Goal: Information Seeking & Learning: Learn about a topic

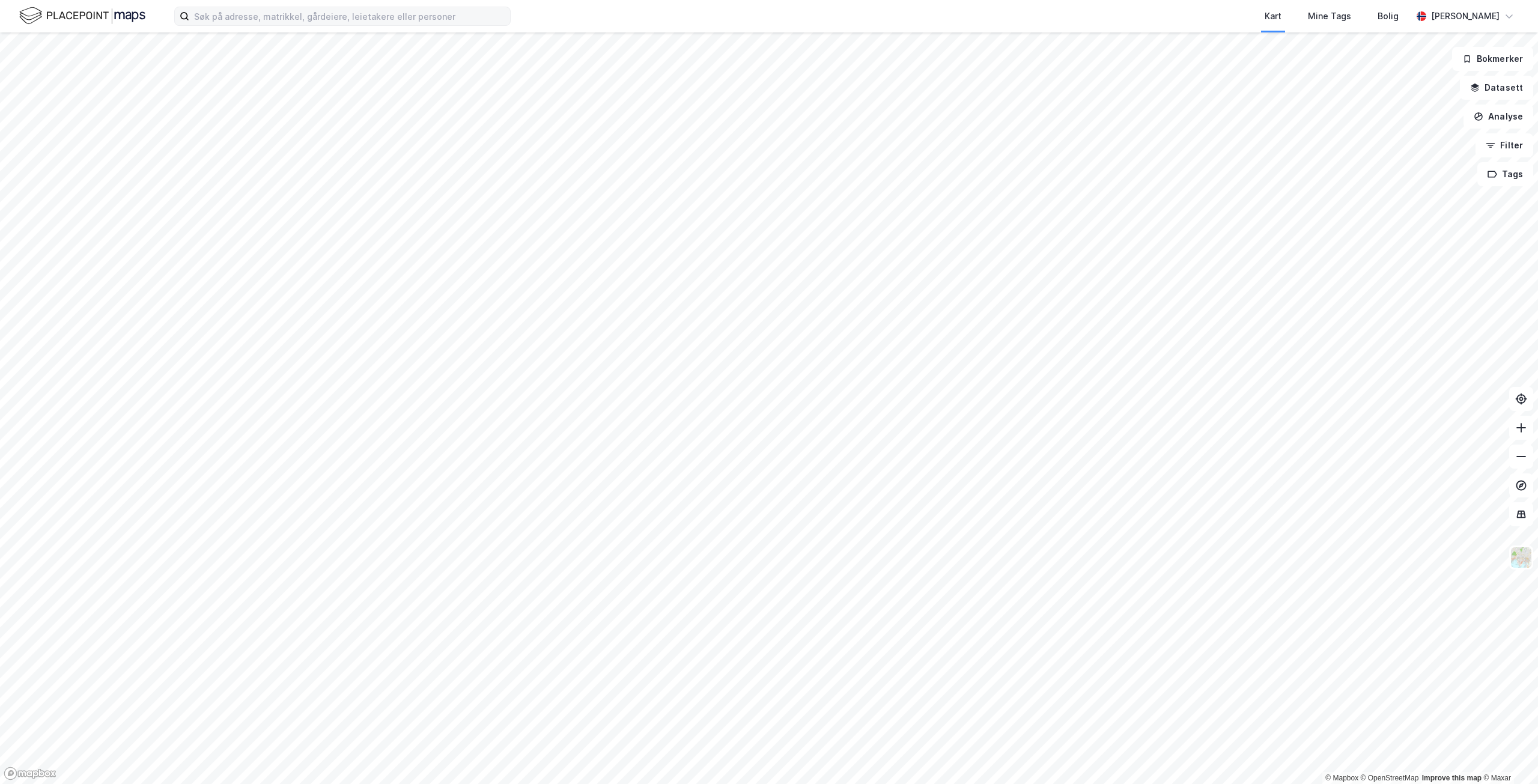
click at [229, 25] on label at bounding box center [342, 16] width 337 height 19
click at [229, 25] on input at bounding box center [350, 16] width 321 height 18
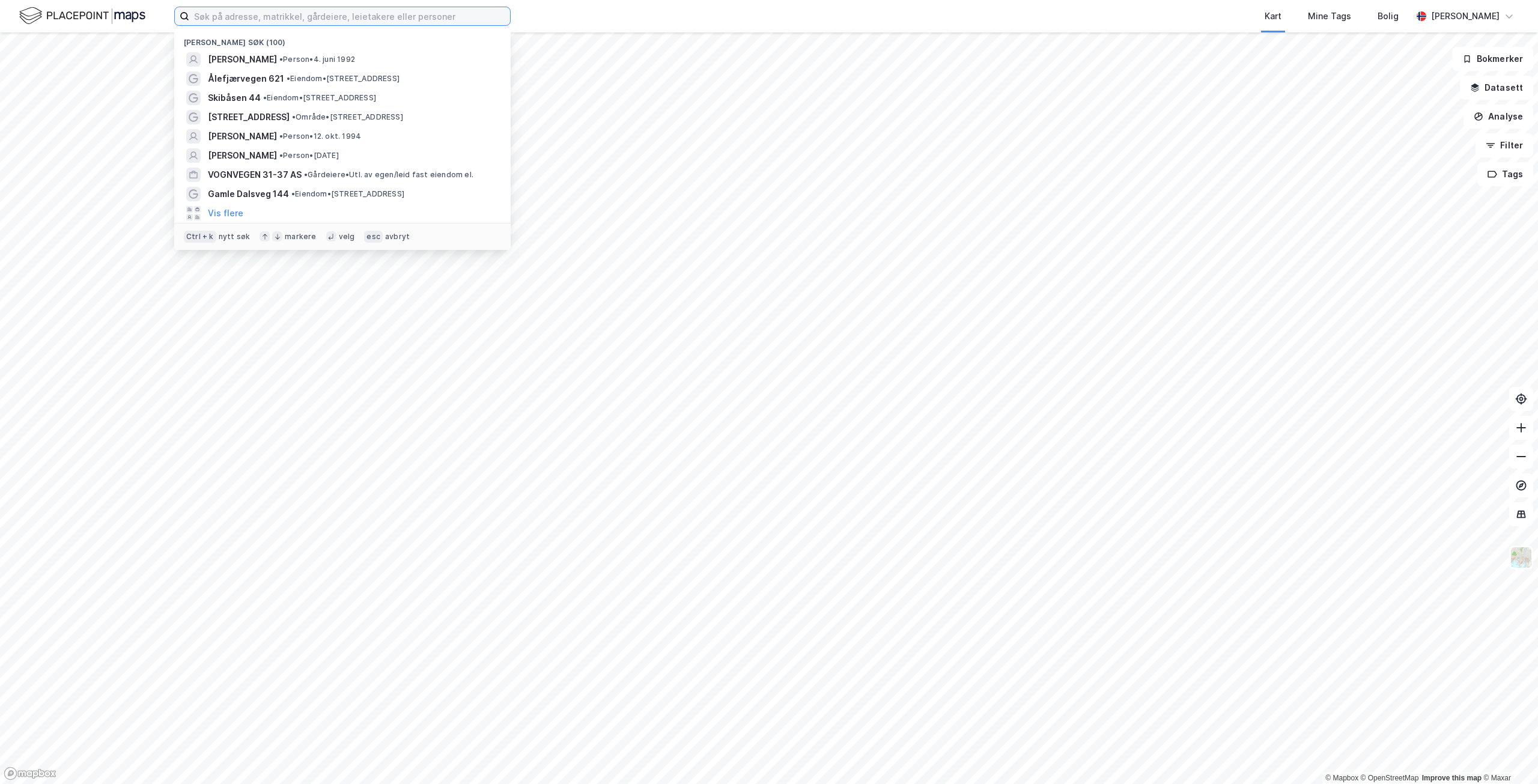
click at [235, 16] on input at bounding box center [350, 16] width 321 height 18
paste input "Abaldalen 9B"
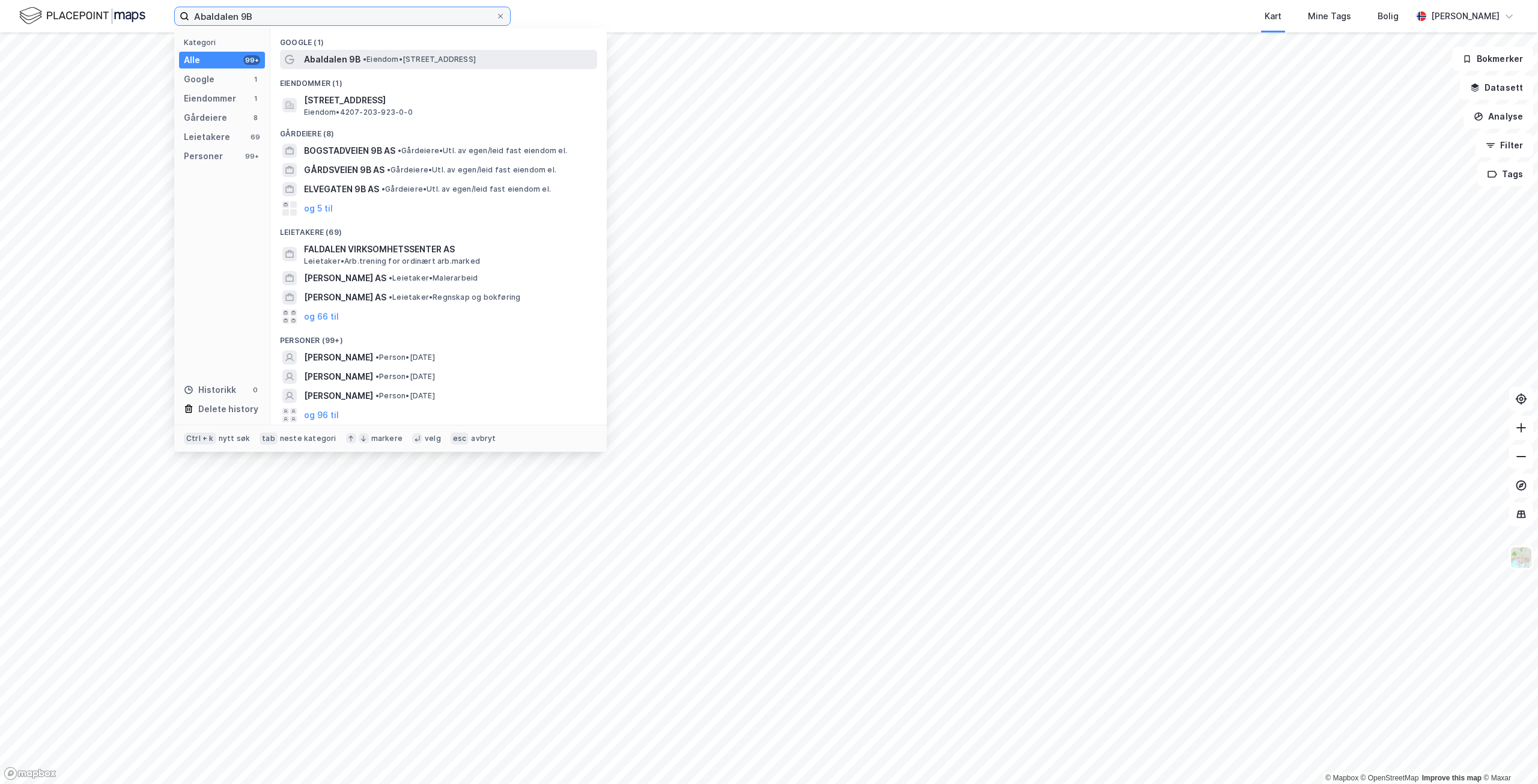
type input "Abaldalen 9B"
click at [385, 55] on span "• Eiendom • [STREET_ADDRESS]" at bounding box center [419, 59] width 113 height 10
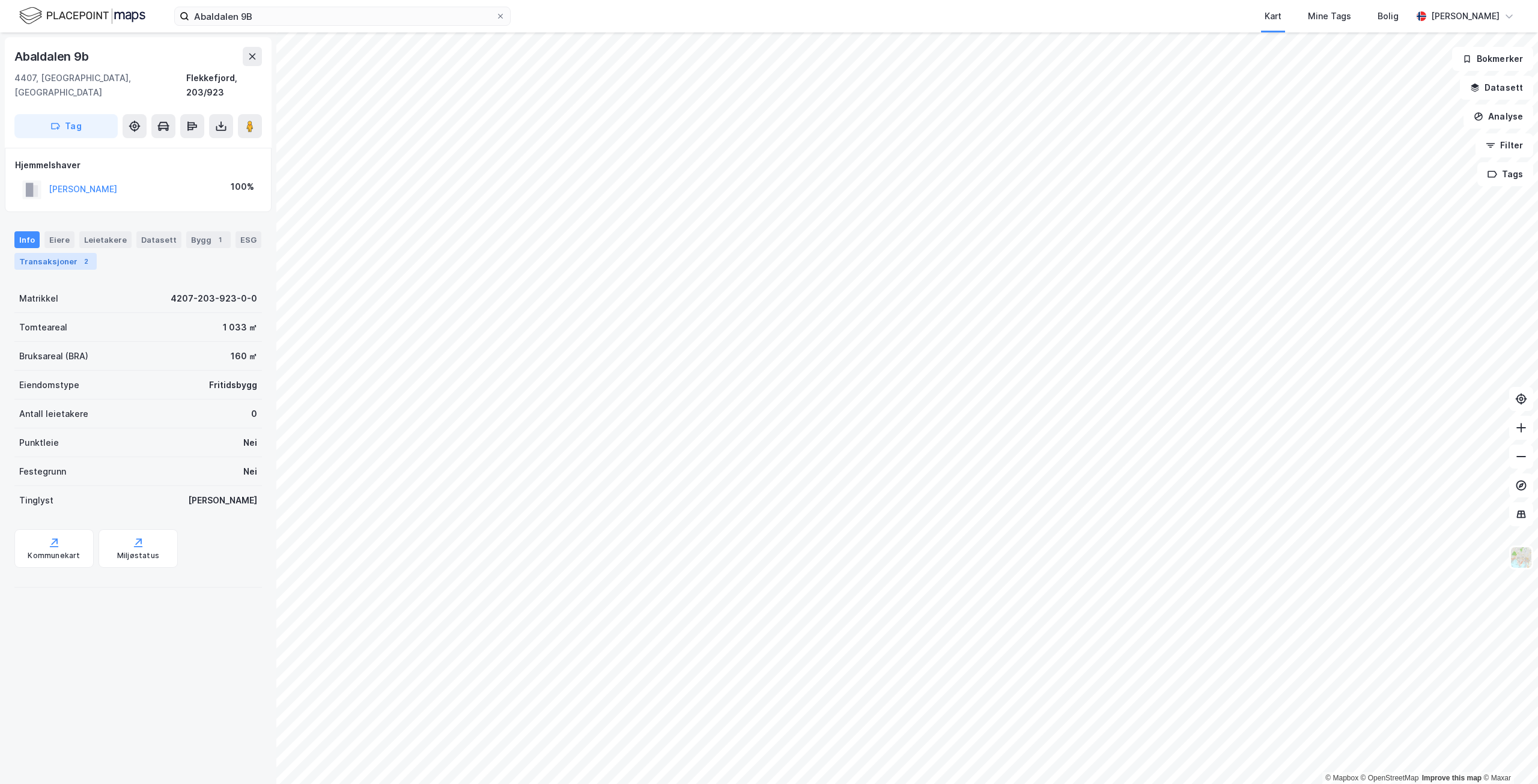
click at [66, 253] on div "Transaksjoner 2" at bounding box center [55, 261] width 82 height 17
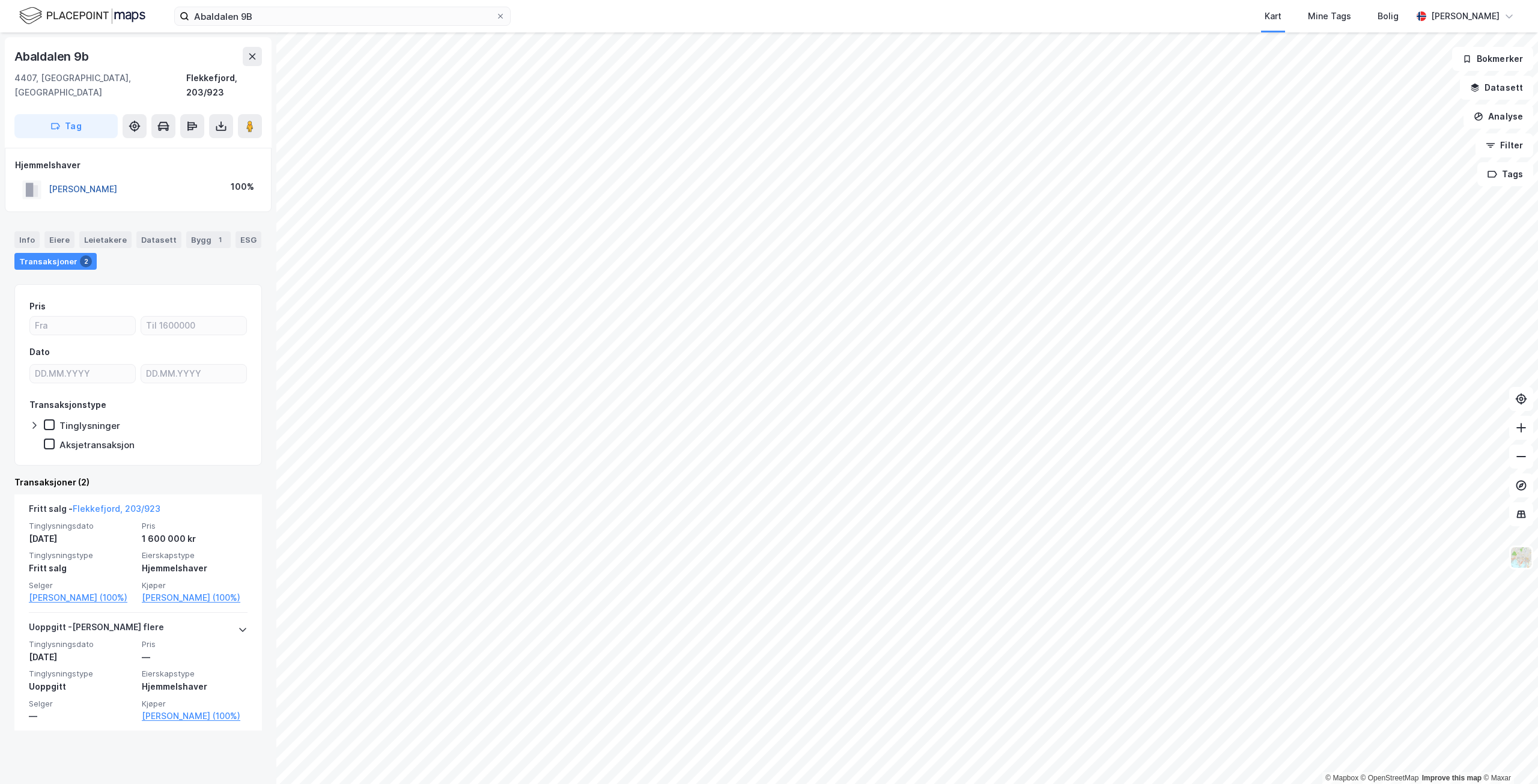
click at [0, 0] on button "[PERSON_NAME]" at bounding box center [0, 0] width 0 height 0
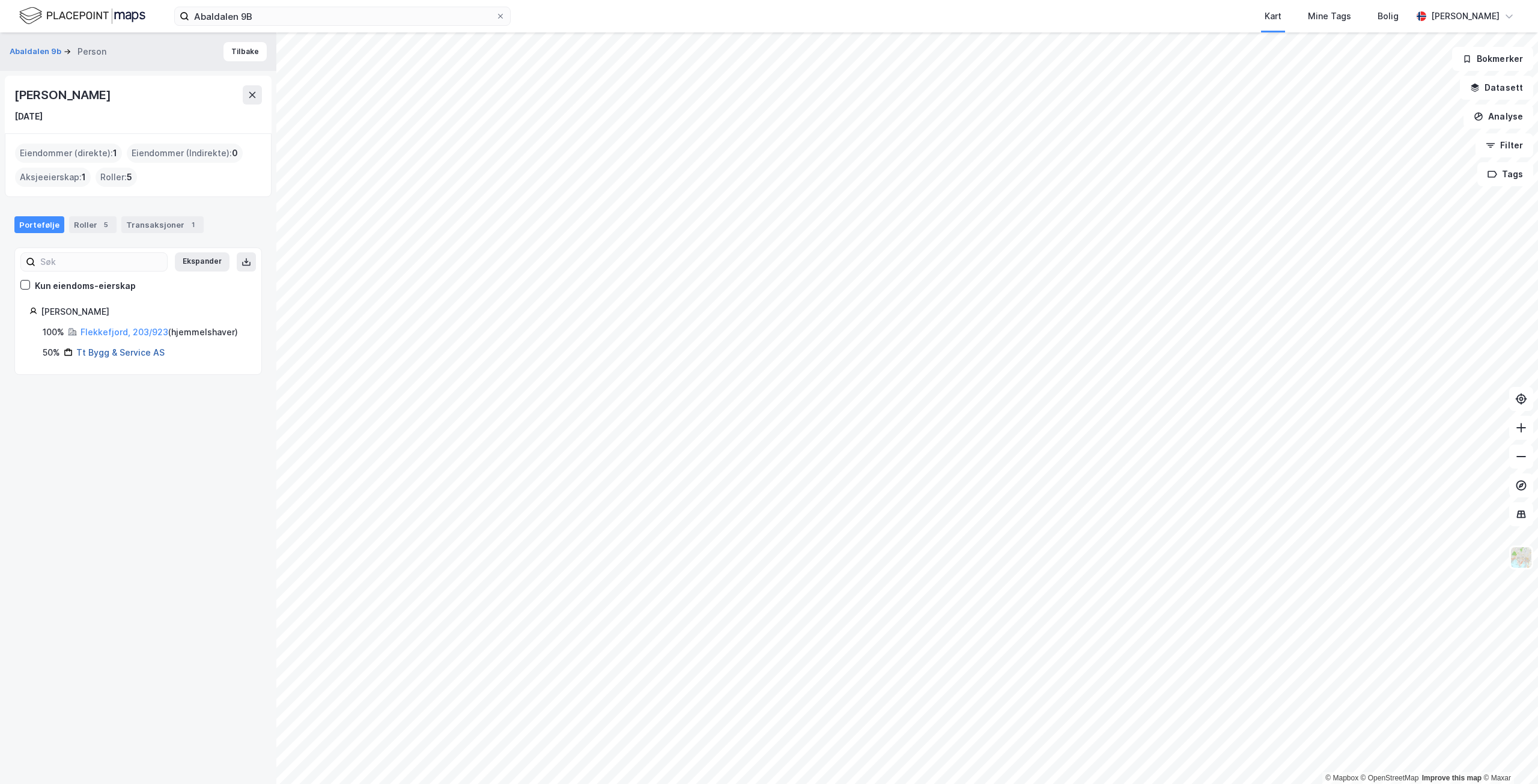
click at [107, 352] on link "Tt Bygg & Service AS" at bounding box center [120, 352] width 88 height 10
click at [146, 349] on link "Tt Bygg & Service AS" at bounding box center [120, 352] width 88 height 10
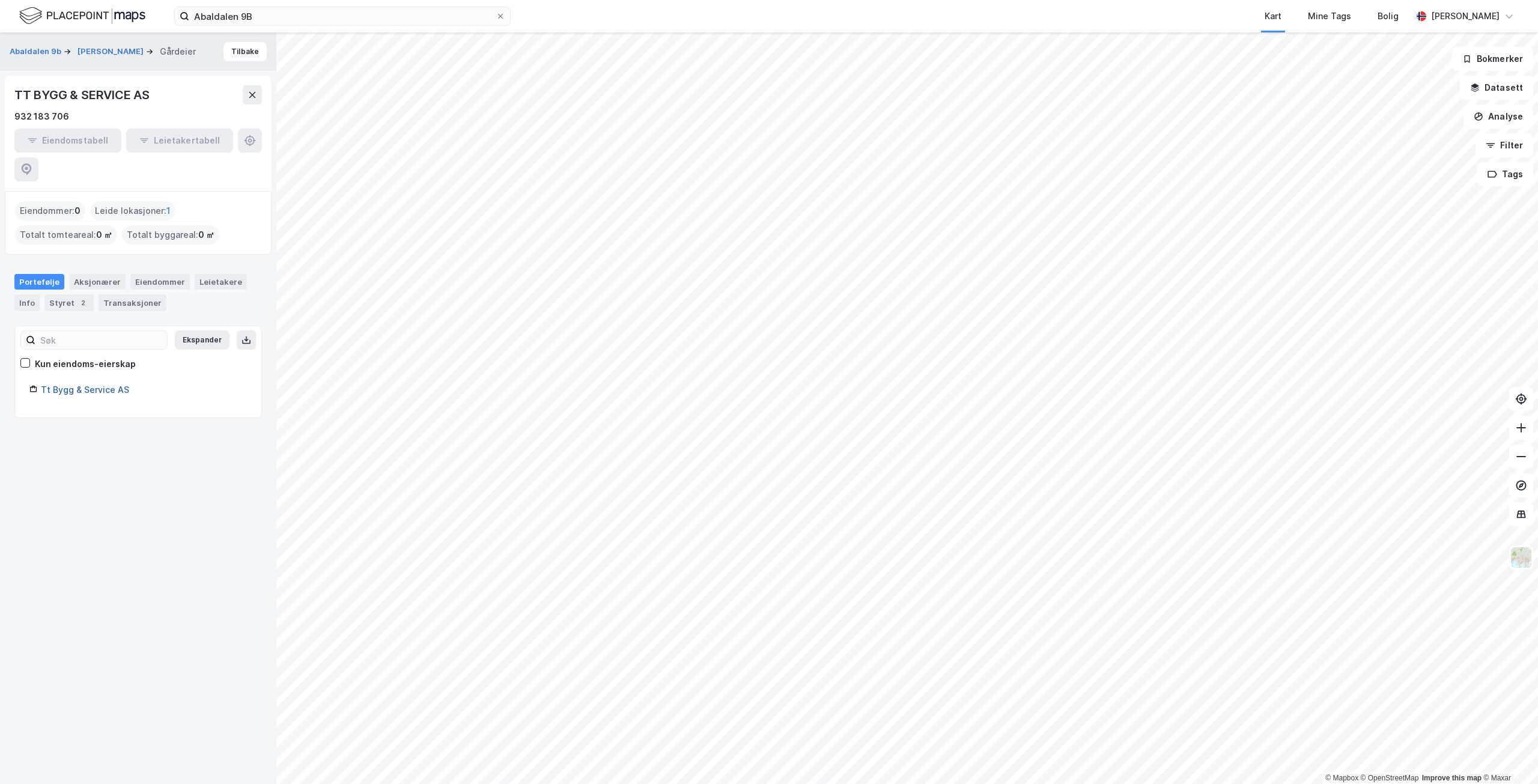
click at [98, 385] on link "Tt Bygg & Service AS" at bounding box center [84, 390] width 88 height 10
click at [84, 297] on div "2" at bounding box center [83, 303] width 12 height 12
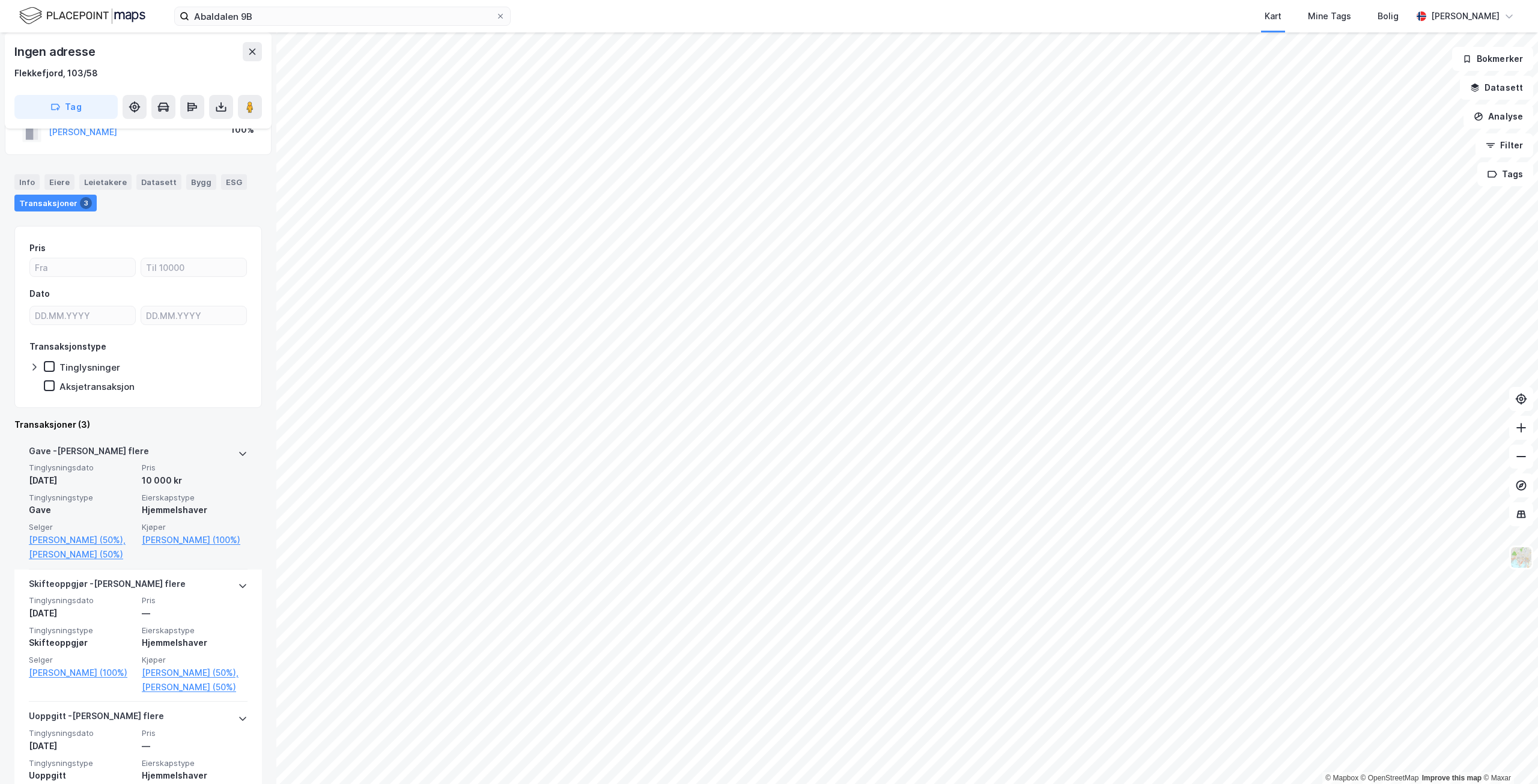
scroll to position [60, 0]
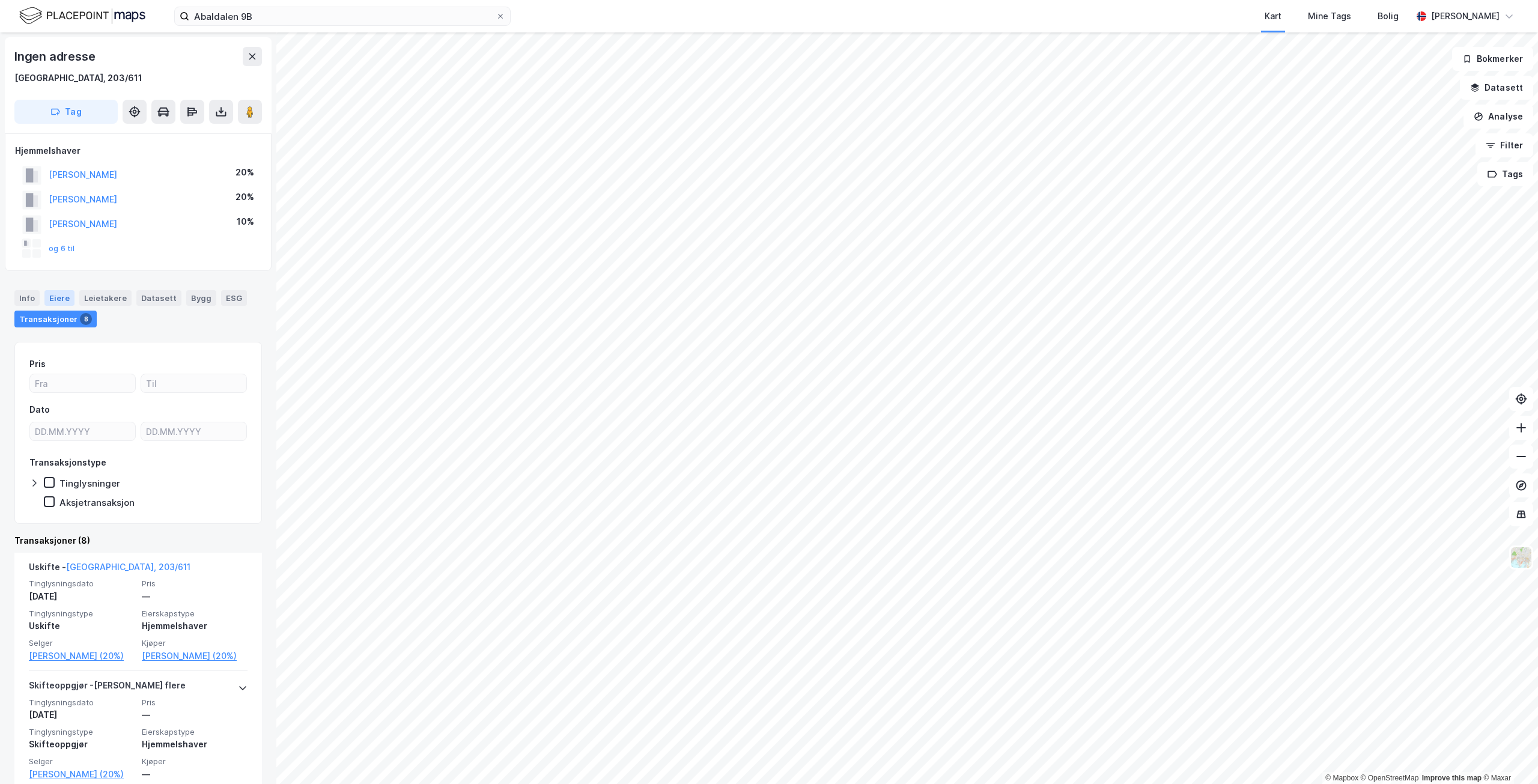
click at [66, 297] on div "Eiere" at bounding box center [59, 297] width 30 height 16
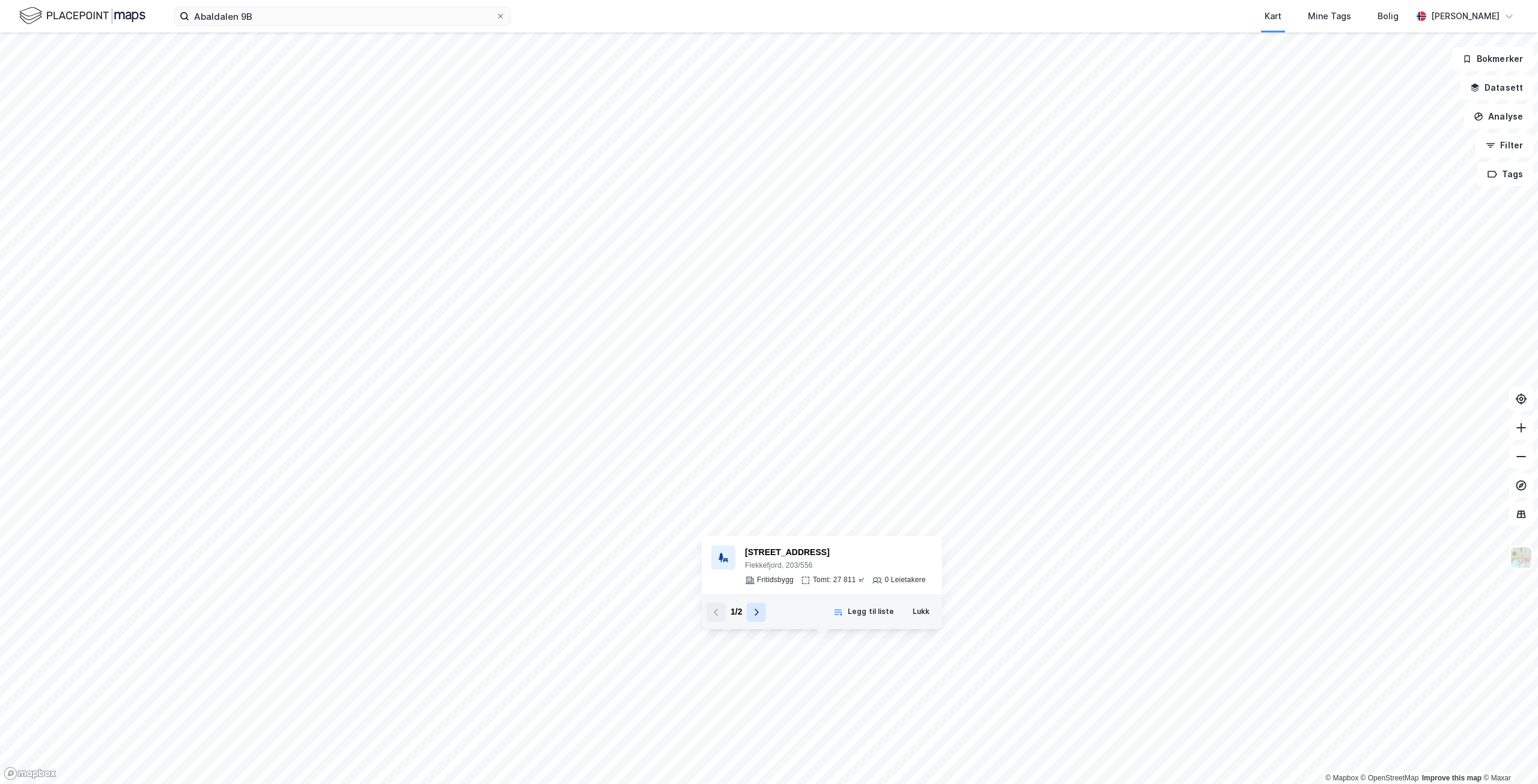
click at [754, 615] on icon at bounding box center [756, 612] width 10 height 10
click at [718, 613] on icon at bounding box center [715, 612] width 10 height 10
click at [842, 611] on icon "button" at bounding box center [837, 612] width 10 height 10
click at [860, 606] on button "Fjern fra liste" at bounding box center [863, 612] width 80 height 19
